Goal: Transaction & Acquisition: Purchase product/service

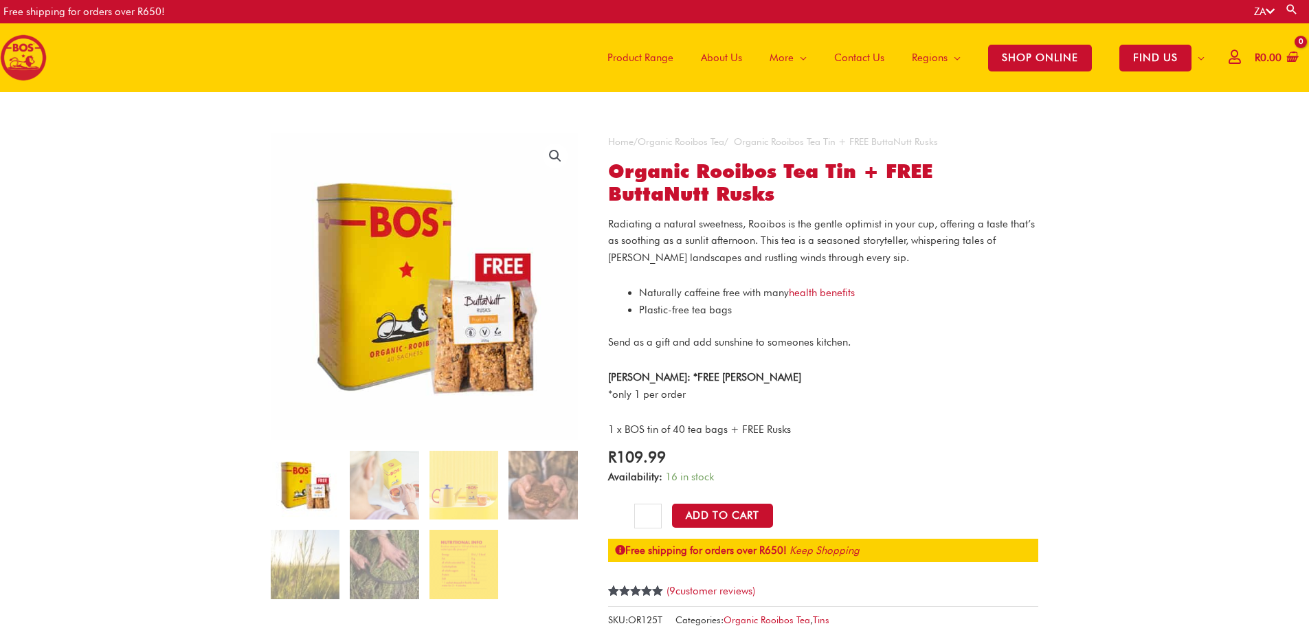
click at [629, 54] on span "Product Range" at bounding box center [640, 57] width 66 height 41
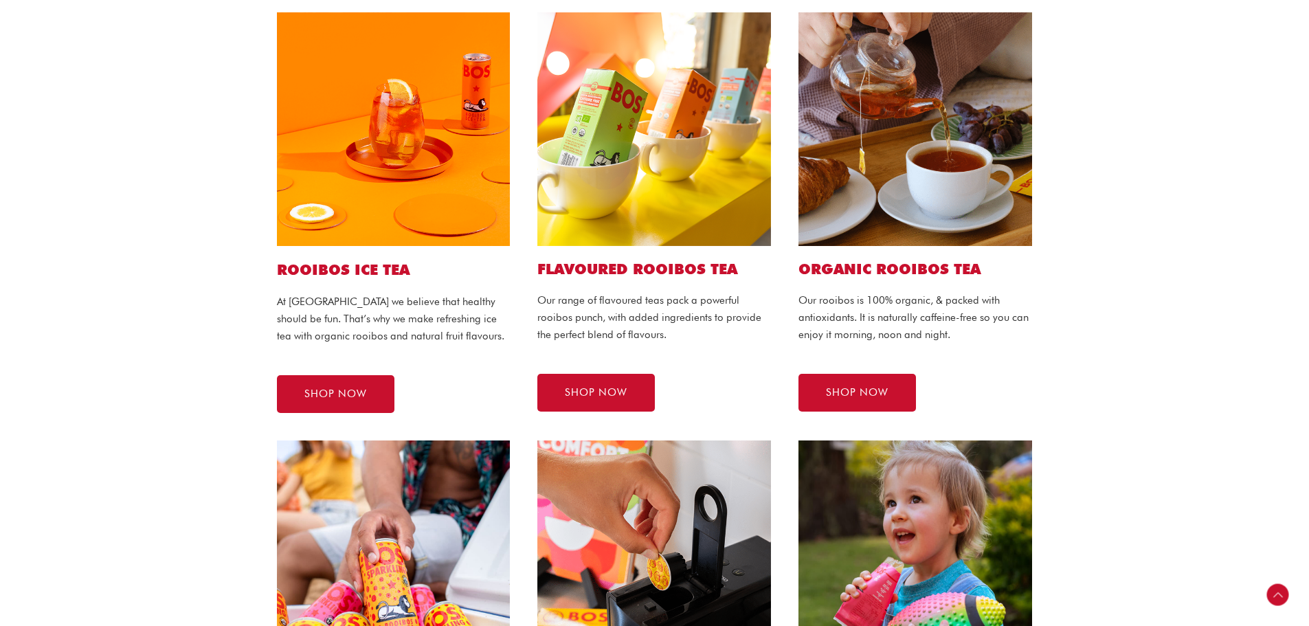
scroll to position [275, 0]
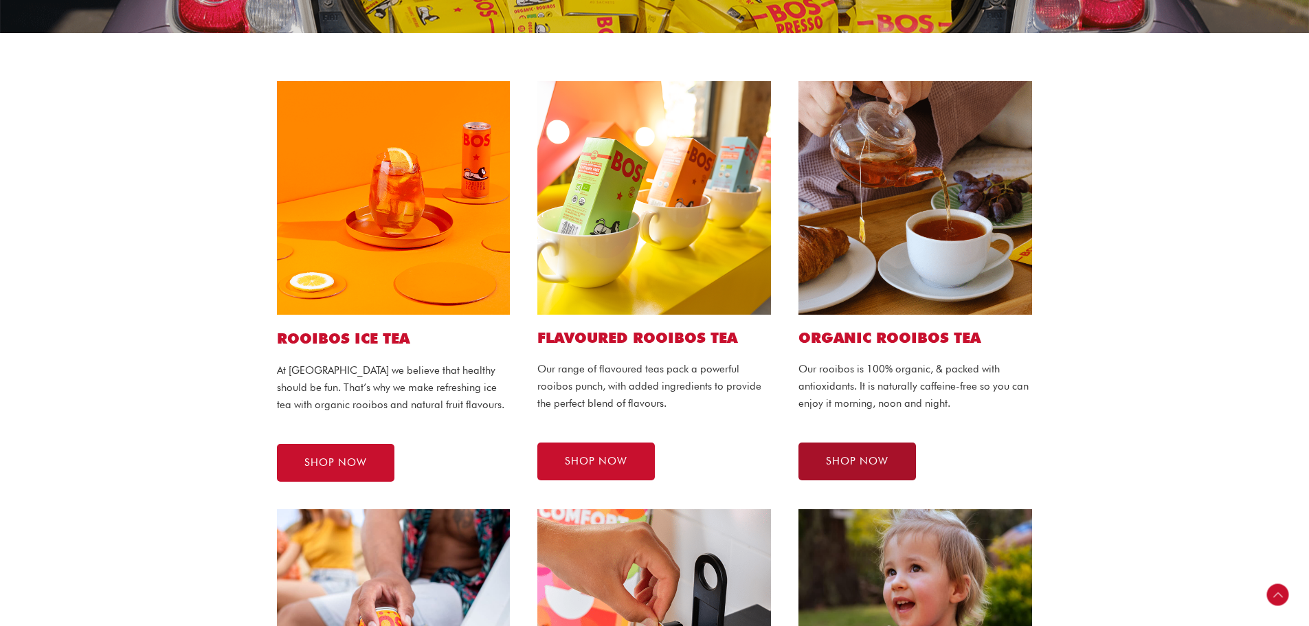
click at [842, 454] on link "SHOP NOW" at bounding box center [856, 461] width 117 height 38
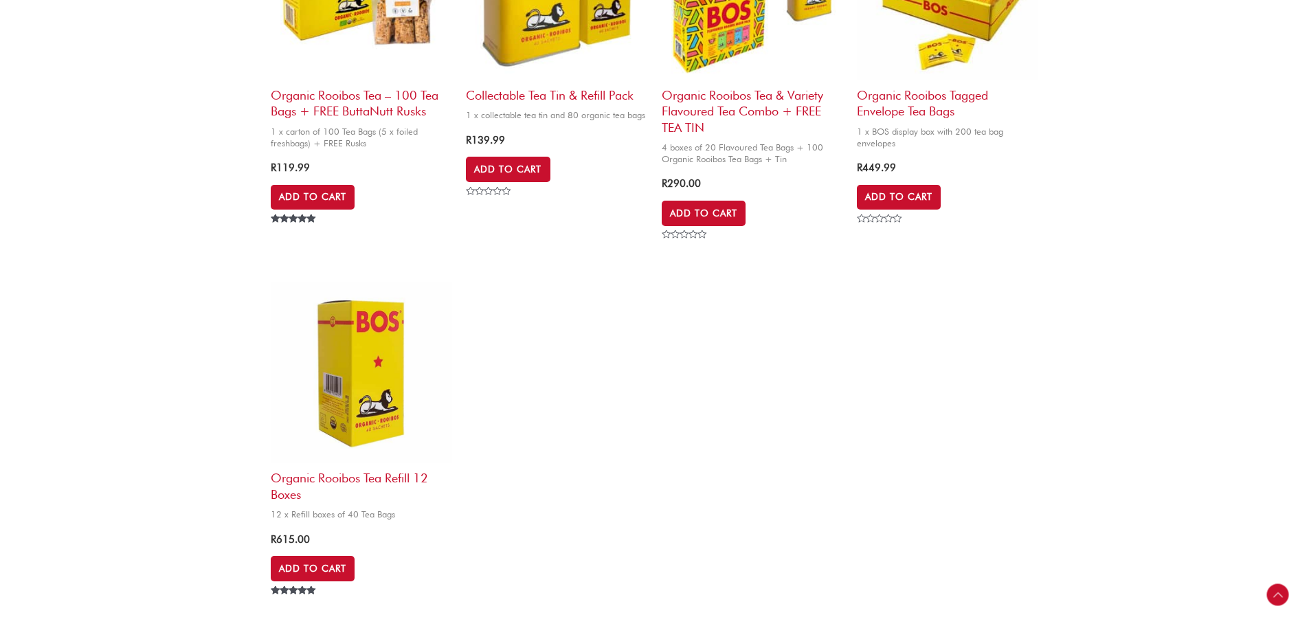
scroll to position [1030, 0]
